Goal: Use online tool/utility

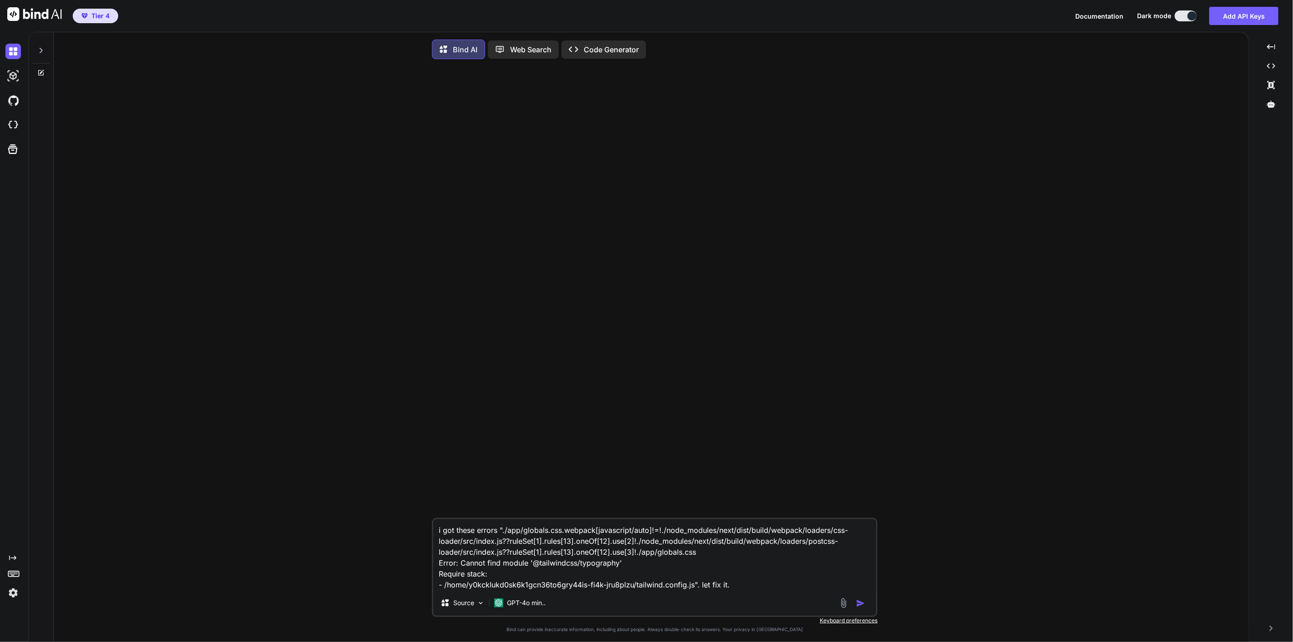
type textarea "x"
click at [13, 125] on img at bounding box center [12, 124] width 15 height 15
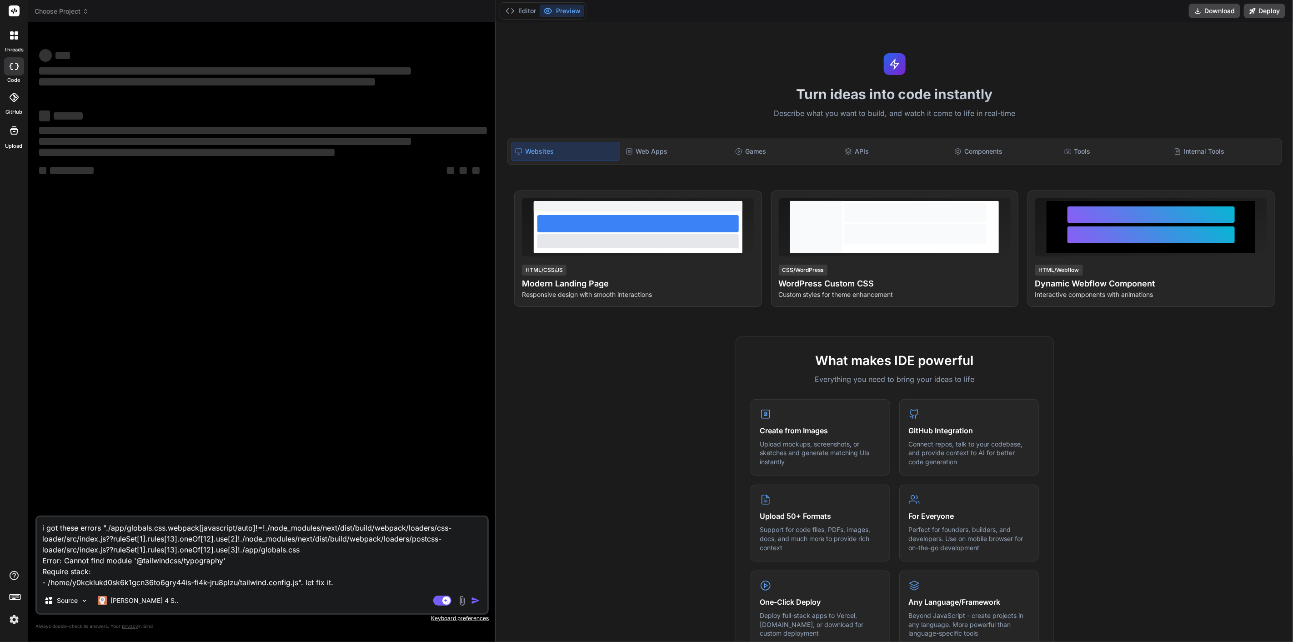
click at [85, 11] on icon at bounding box center [85, 11] width 6 height 6
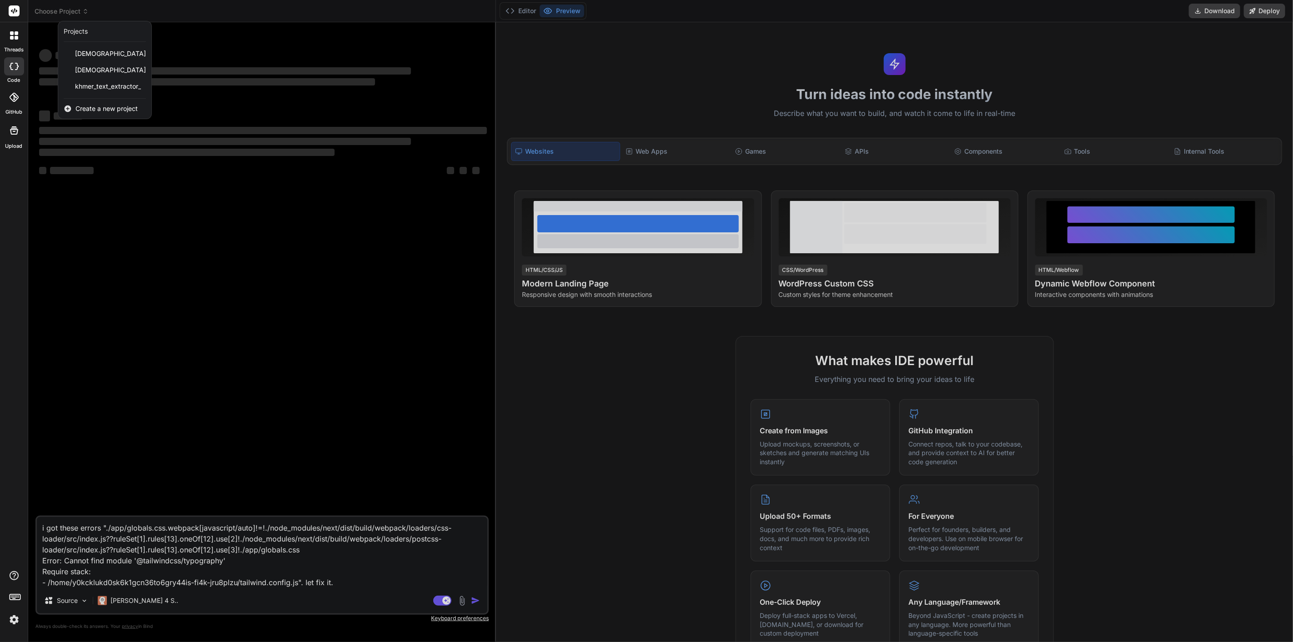
type textarea "x"
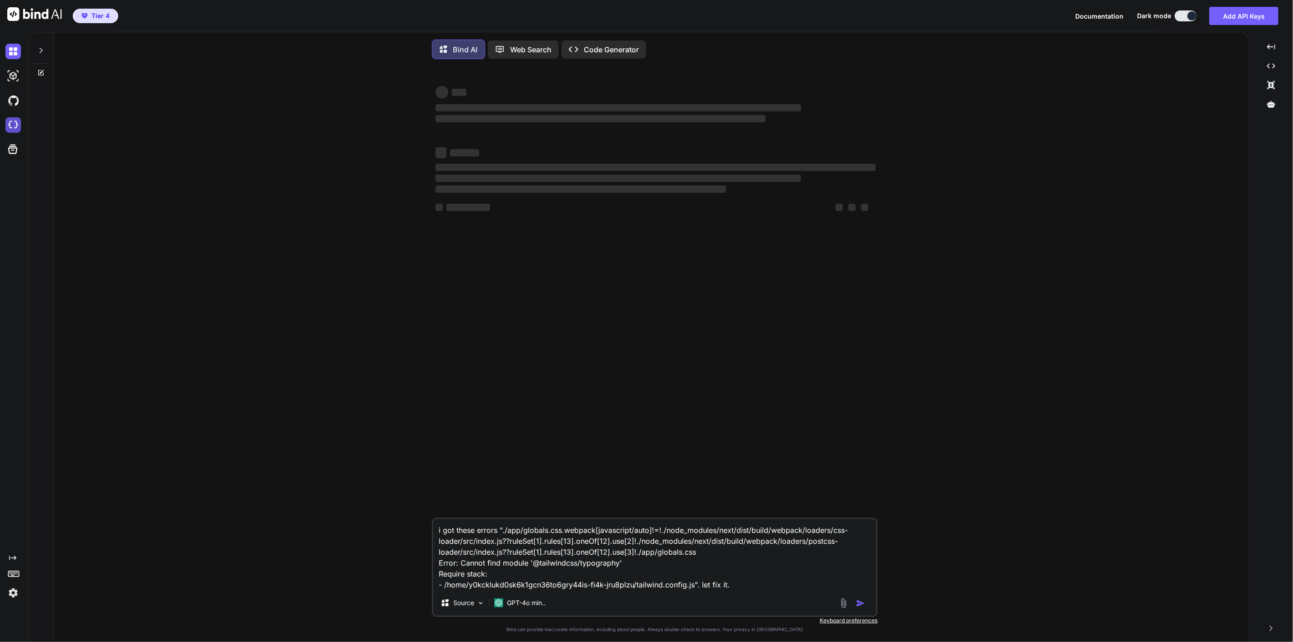
click at [15, 124] on img at bounding box center [12, 124] width 15 height 15
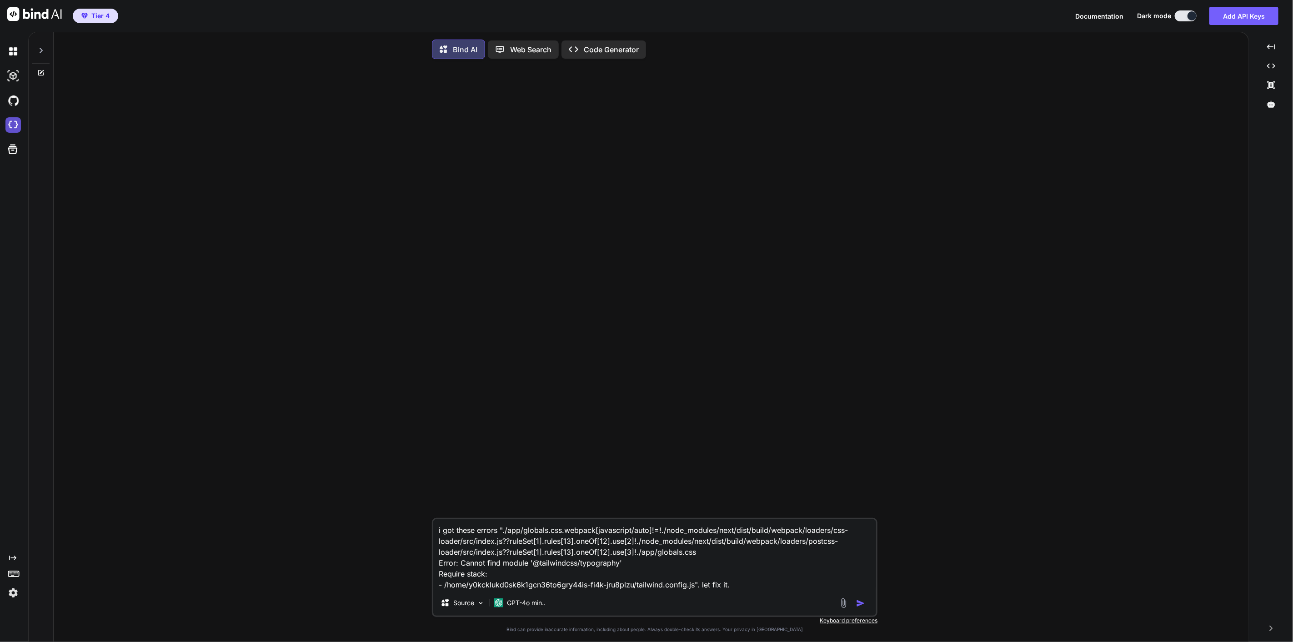
type textarea "x"
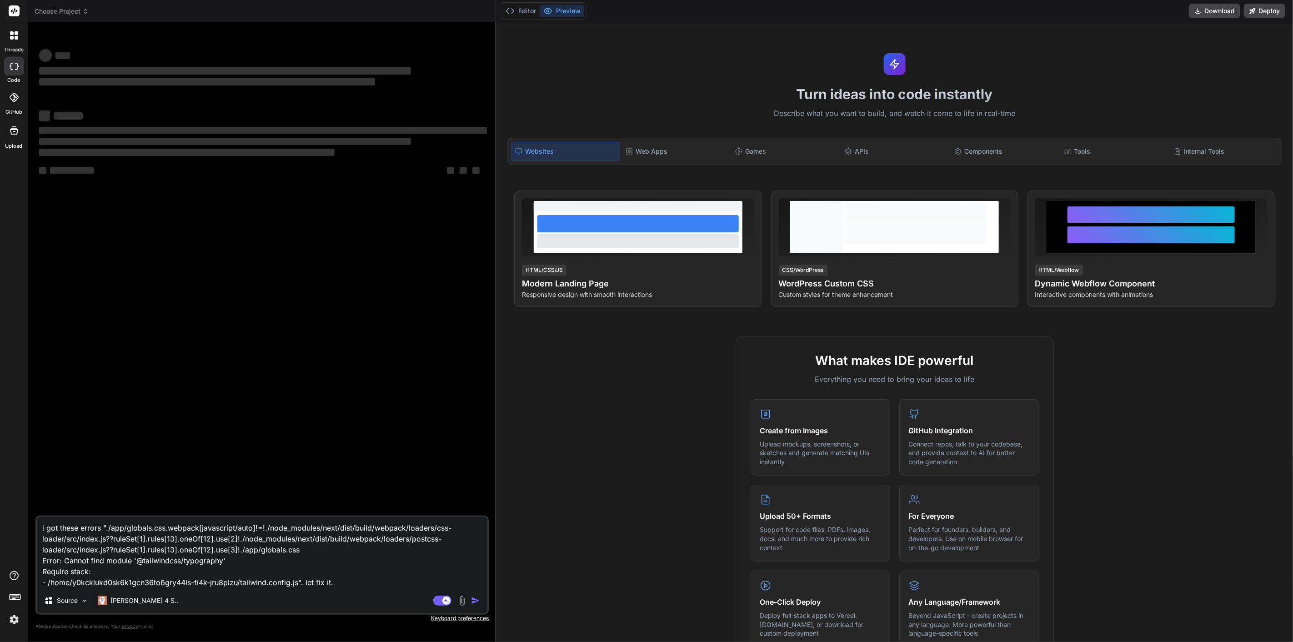
click at [72, 11] on span "Choose Project" at bounding box center [62, 11] width 54 height 9
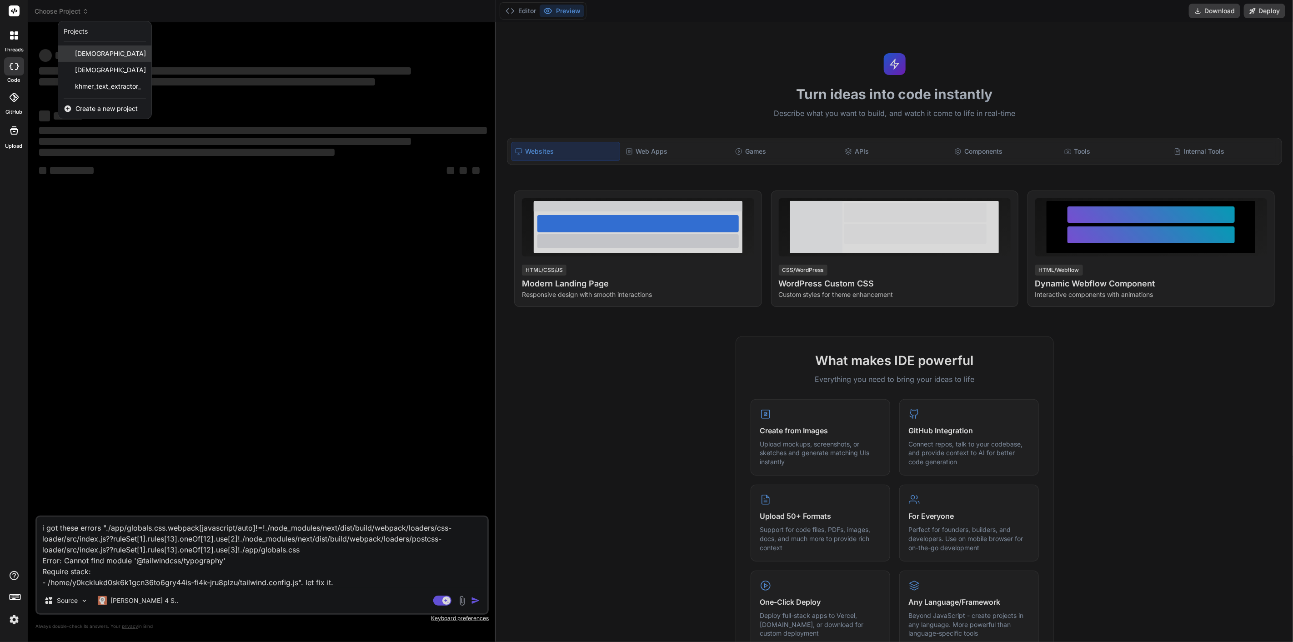
click at [117, 50] on span "[DEMOGRAPHIC_DATA]" at bounding box center [110, 53] width 71 height 9
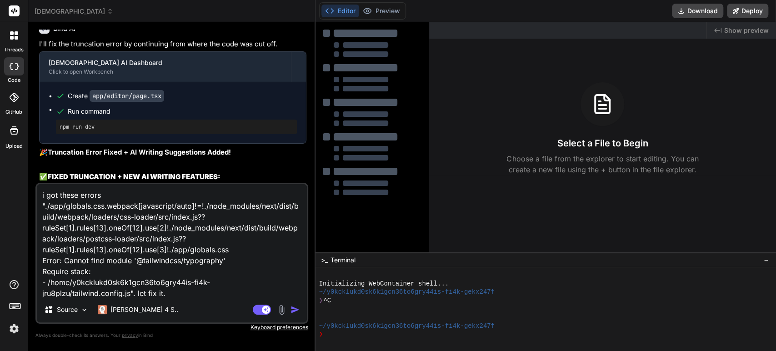
scroll to position [1, 0]
click at [291, 310] on img "button" at bounding box center [295, 309] width 9 height 9
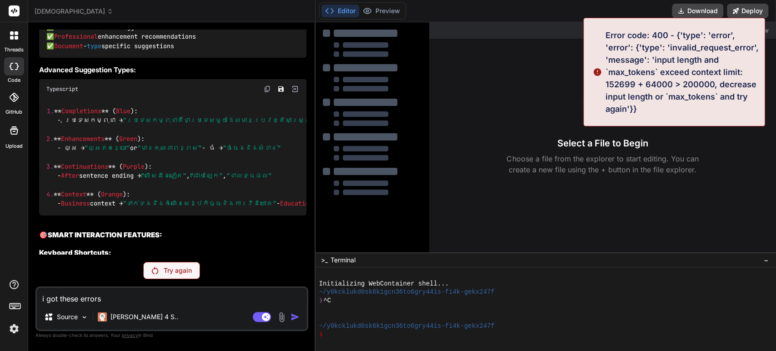
scroll to position [10868, 0]
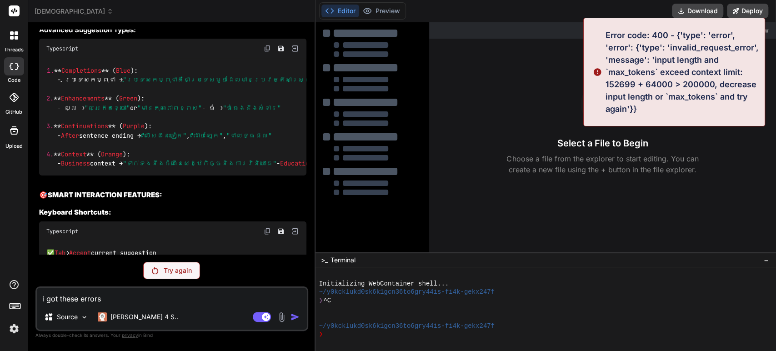
type textarea "x"
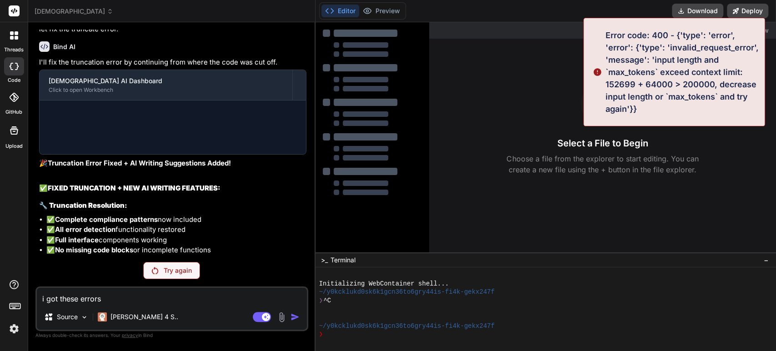
scroll to position [10453, 0]
